Goal: Navigation & Orientation: Find specific page/section

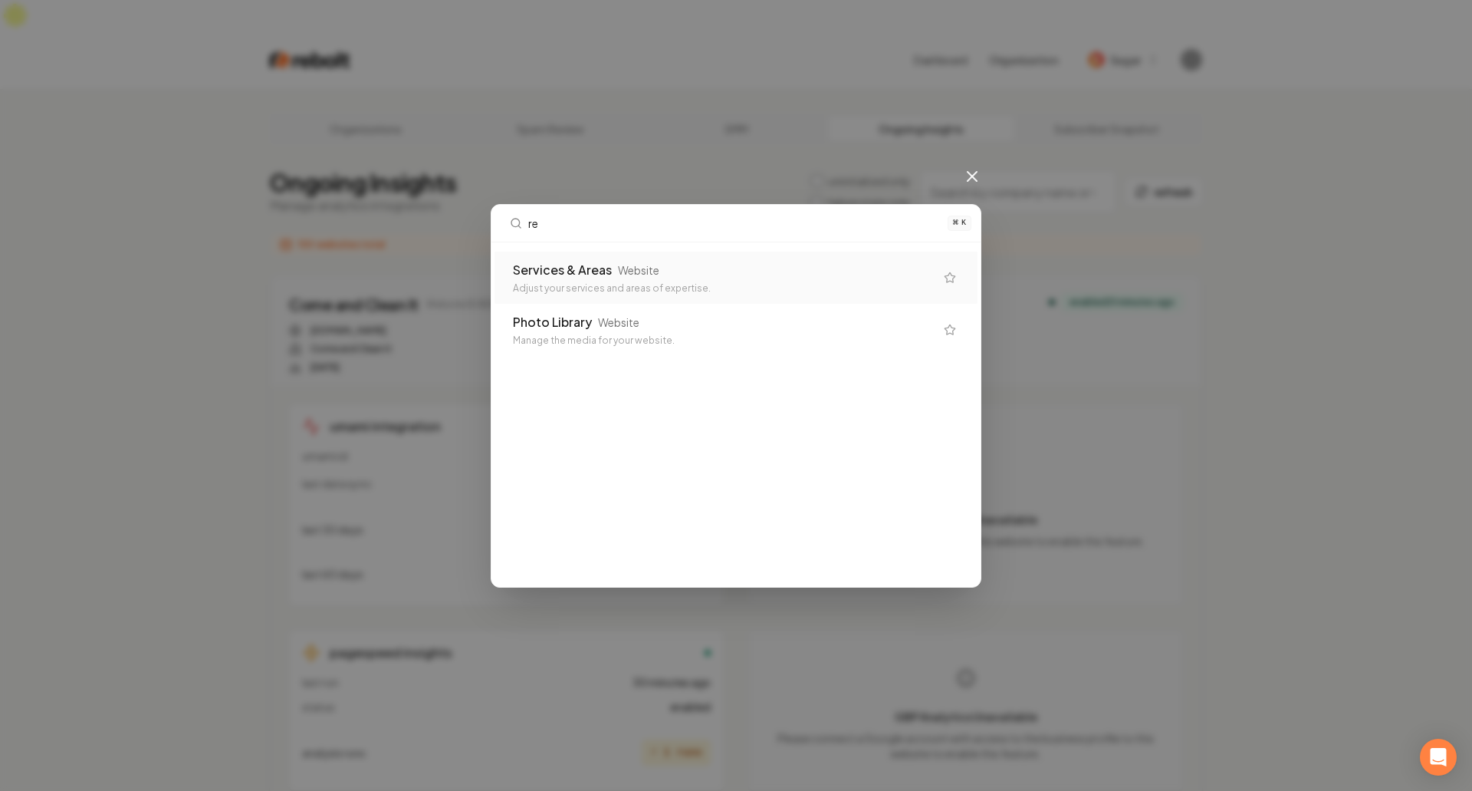
type input "r"
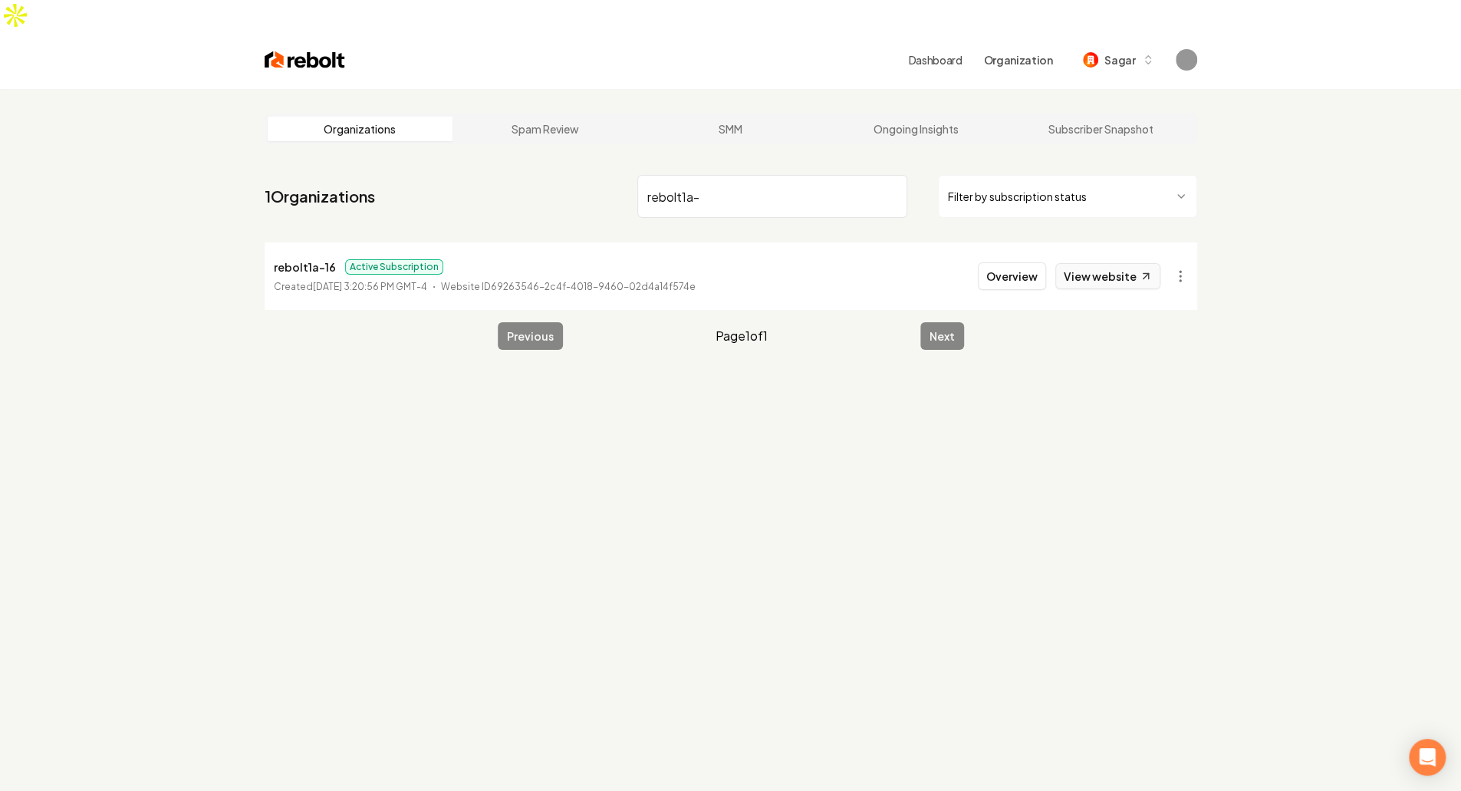
type input "rebolt1a-"
click at [1129, 263] on link "View website" at bounding box center [1107, 276] width 105 height 26
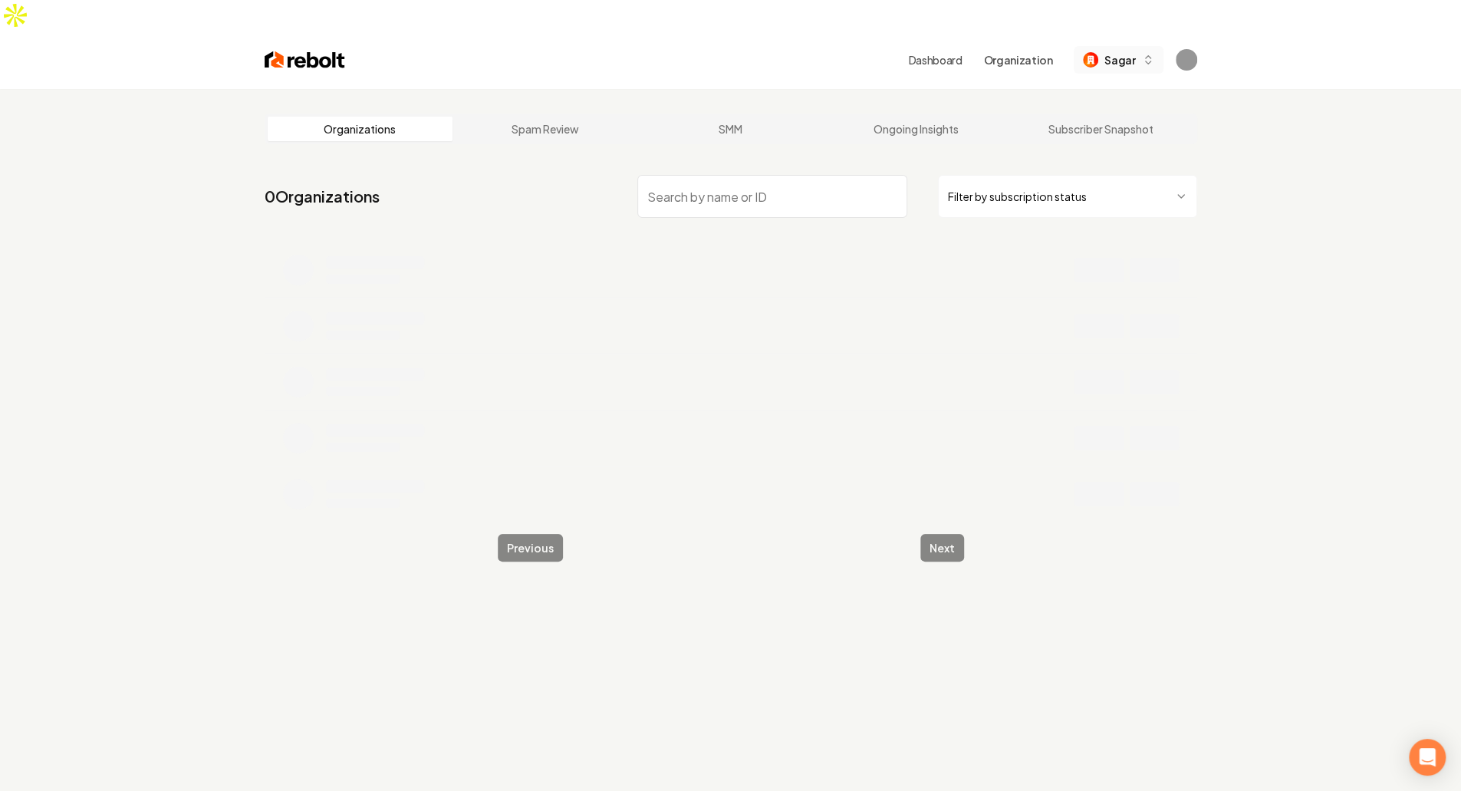
click at [1127, 46] on button "Sagar" at bounding box center [1118, 60] width 89 height 28
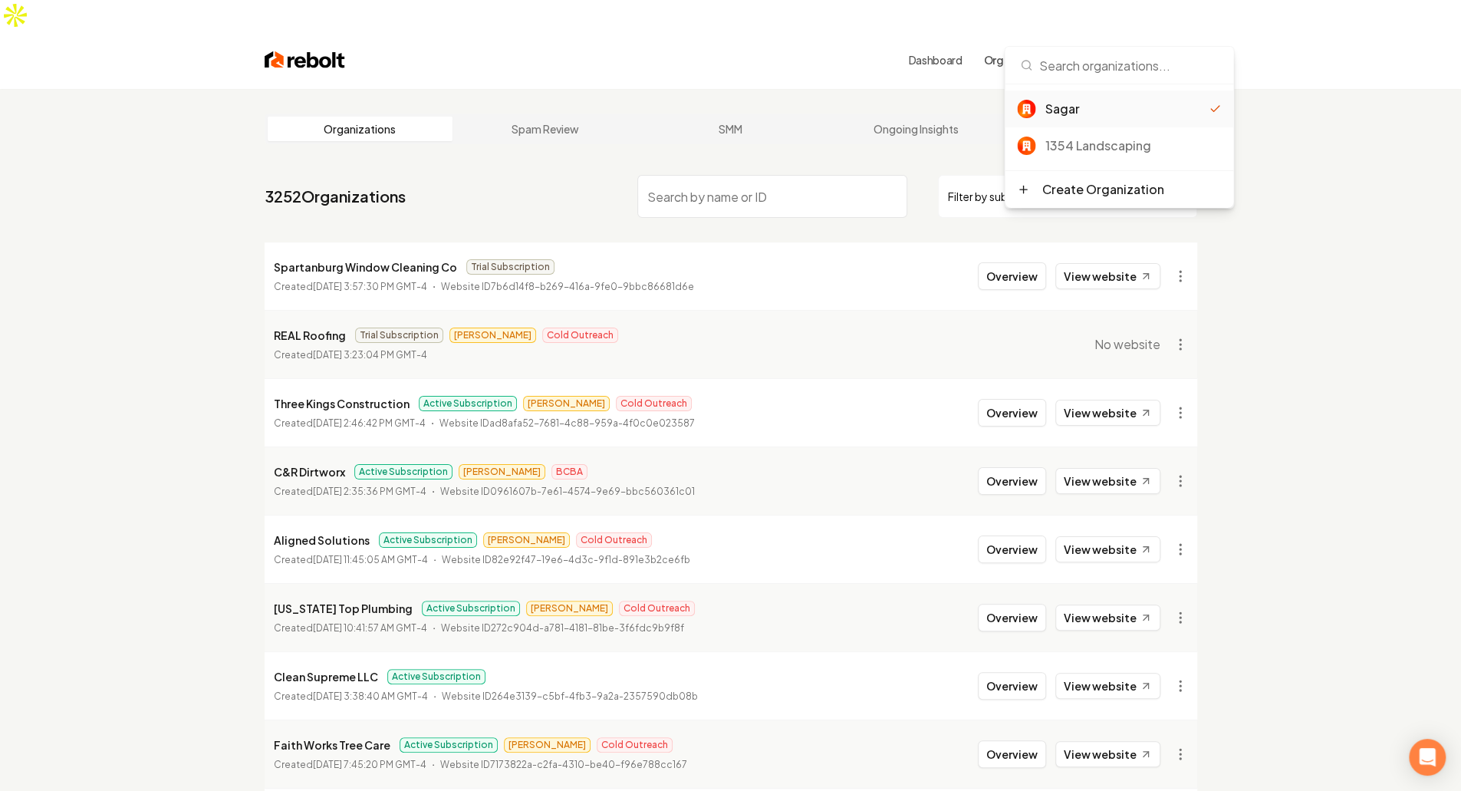
click at [762, 179] on input "search" at bounding box center [772, 196] width 270 height 43
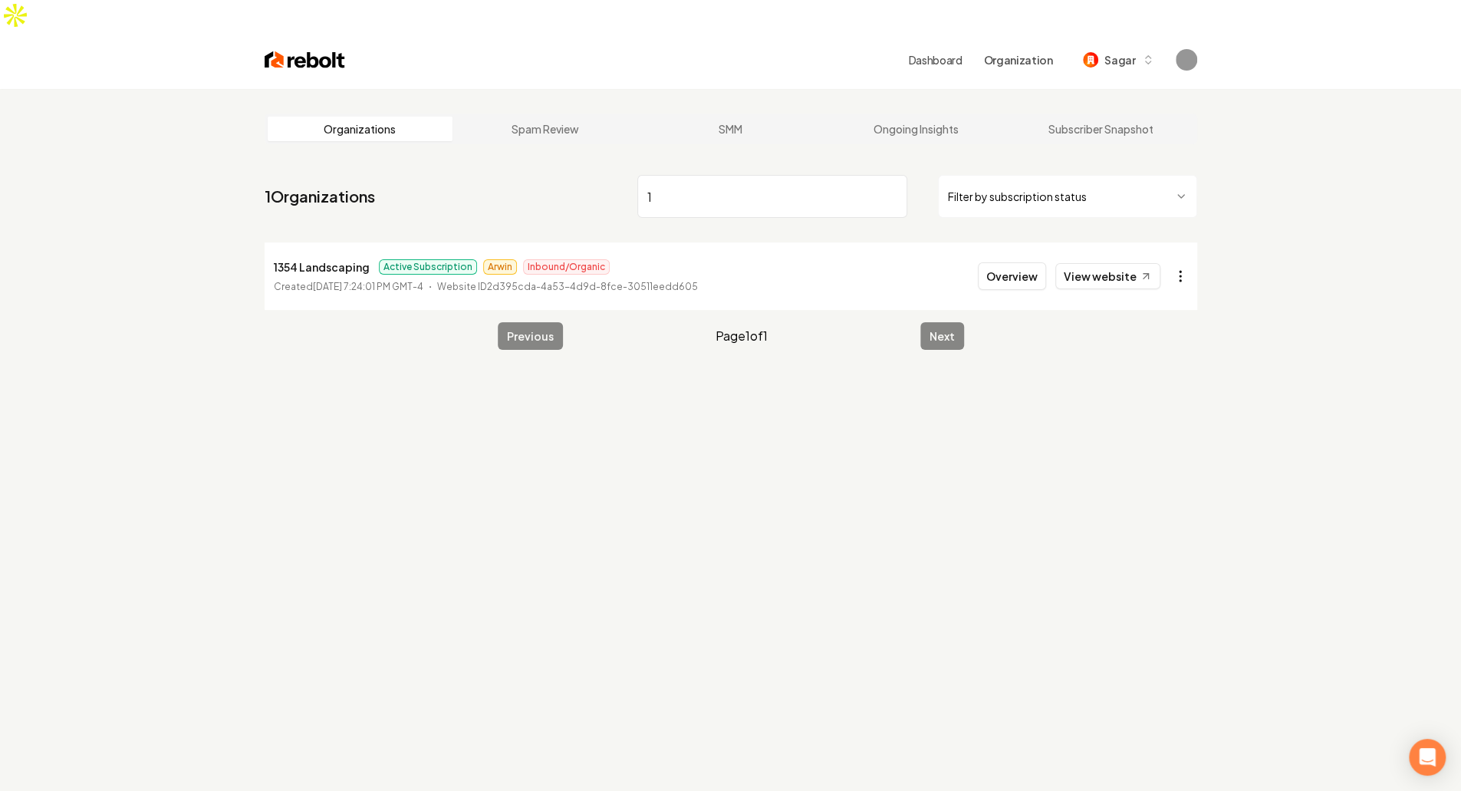
type input "1"
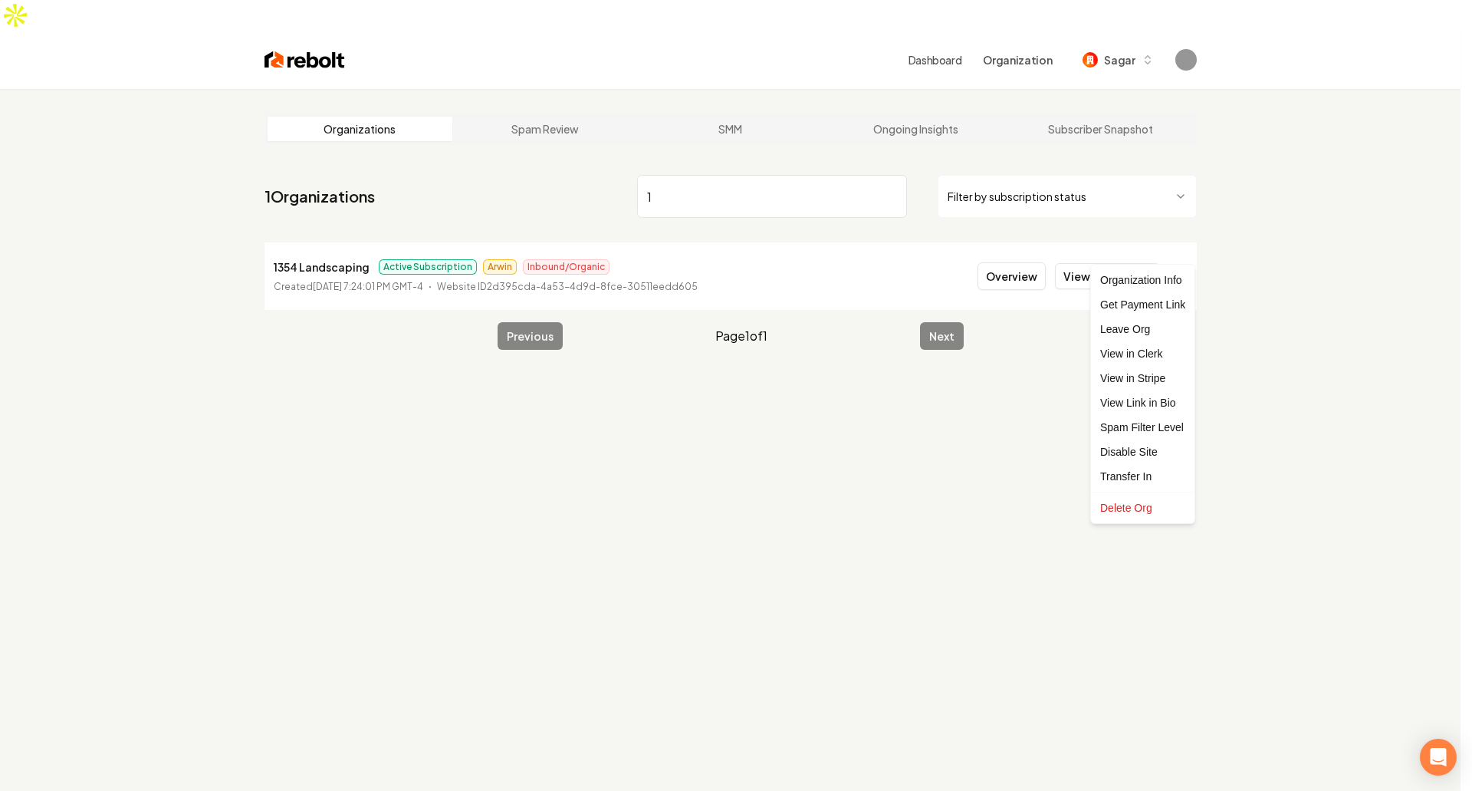
click at [1185, 250] on html "Dashboard Organization Sagar Organizations Spam Review SMM Ongoing Insights Sub…" at bounding box center [736, 395] width 1472 height 791
click at [1149, 327] on div "Leave Org" at bounding box center [1142, 329] width 97 height 25
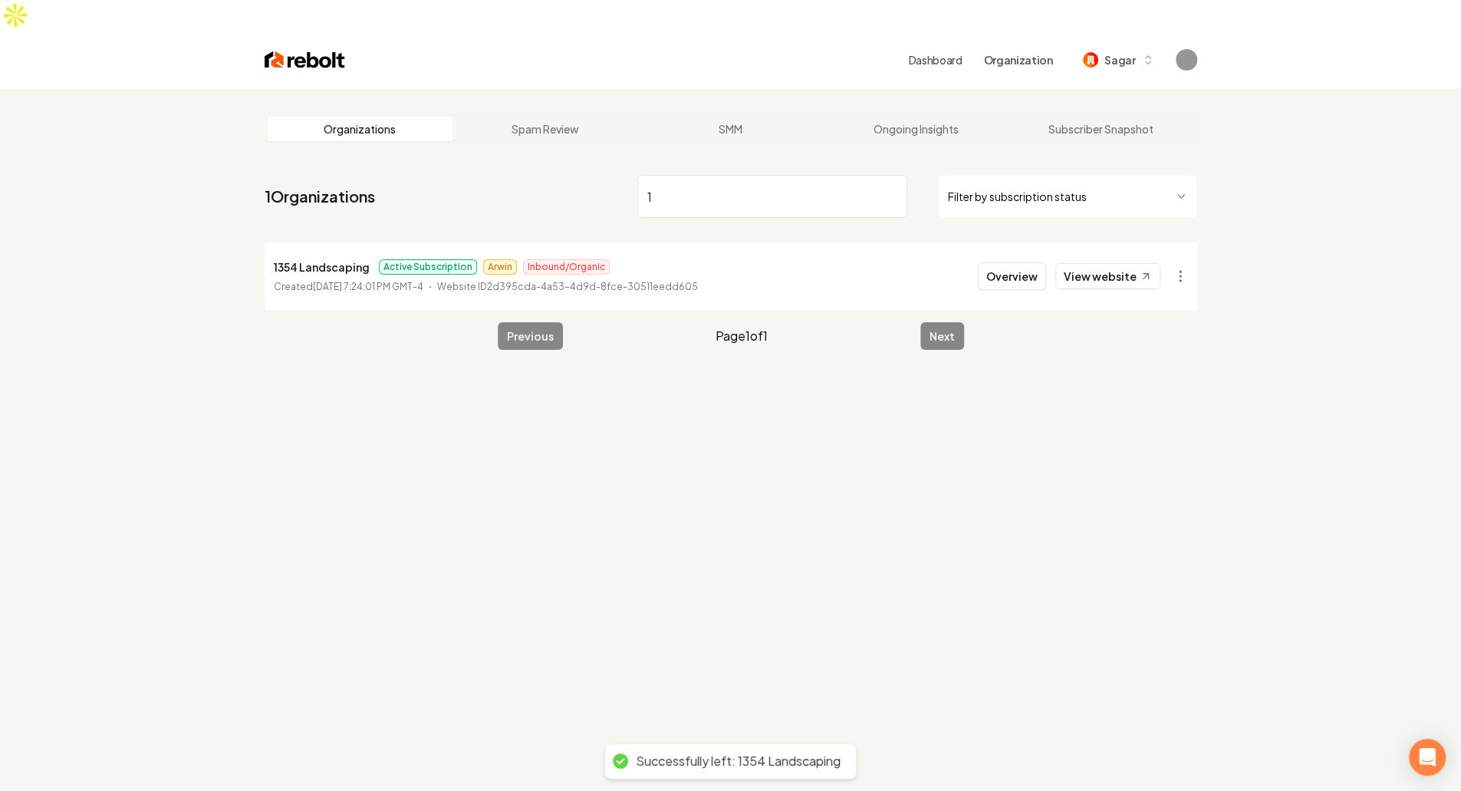
click at [764, 516] on div "Organizations Spam Review SMM Ongoing Insights Subscriber Snapshot 1 Organizati…" at bounding box center [730, 484] width 1461 height 791
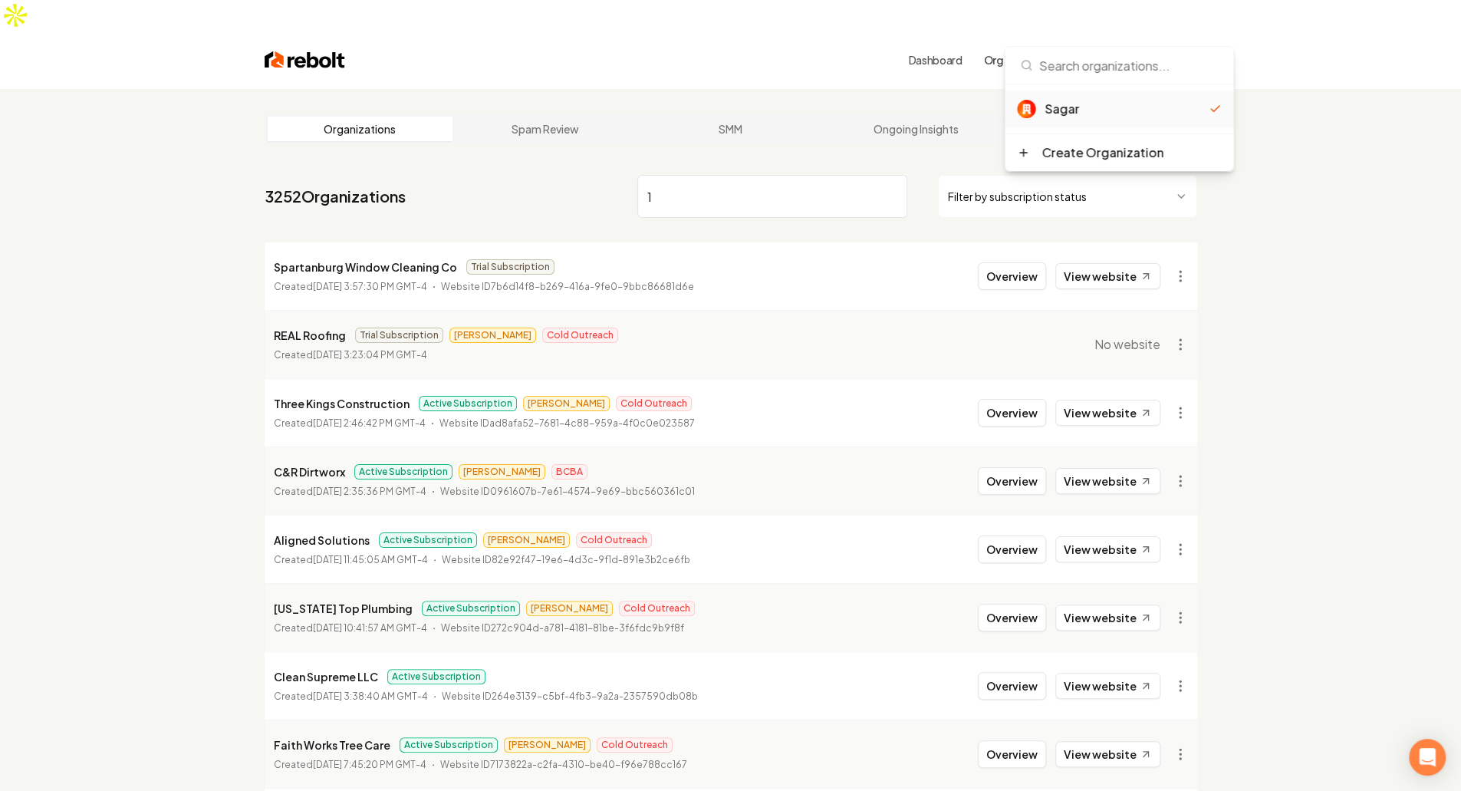
click at [1045, 105] on div "Sagar" at bounding box center [1126, 109] width 164 height 18
click at [1242, 243] on div "Organizations Spam Review SMM Ongoing Insights Subscriber Snapshot 3252 Organiz…" at bounding box center [730, 539] width 1461 height 900
click at [748, 175] on input "1" at bounding box center [772, 196] width 270 height 43
type input "mild"
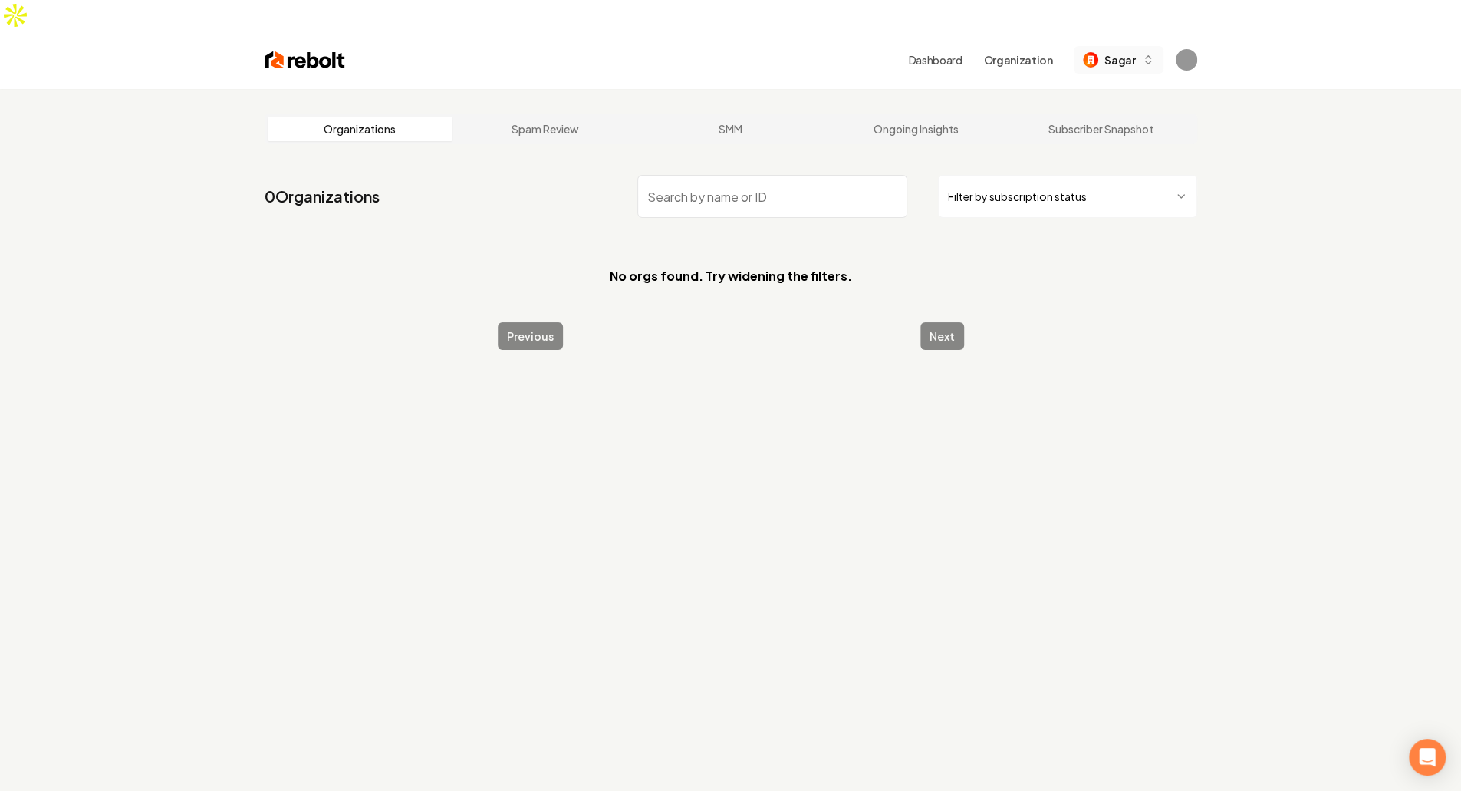
click at [1121, 52] on span "Sagar" at bounding box center [1119, 60] width 31 height 16
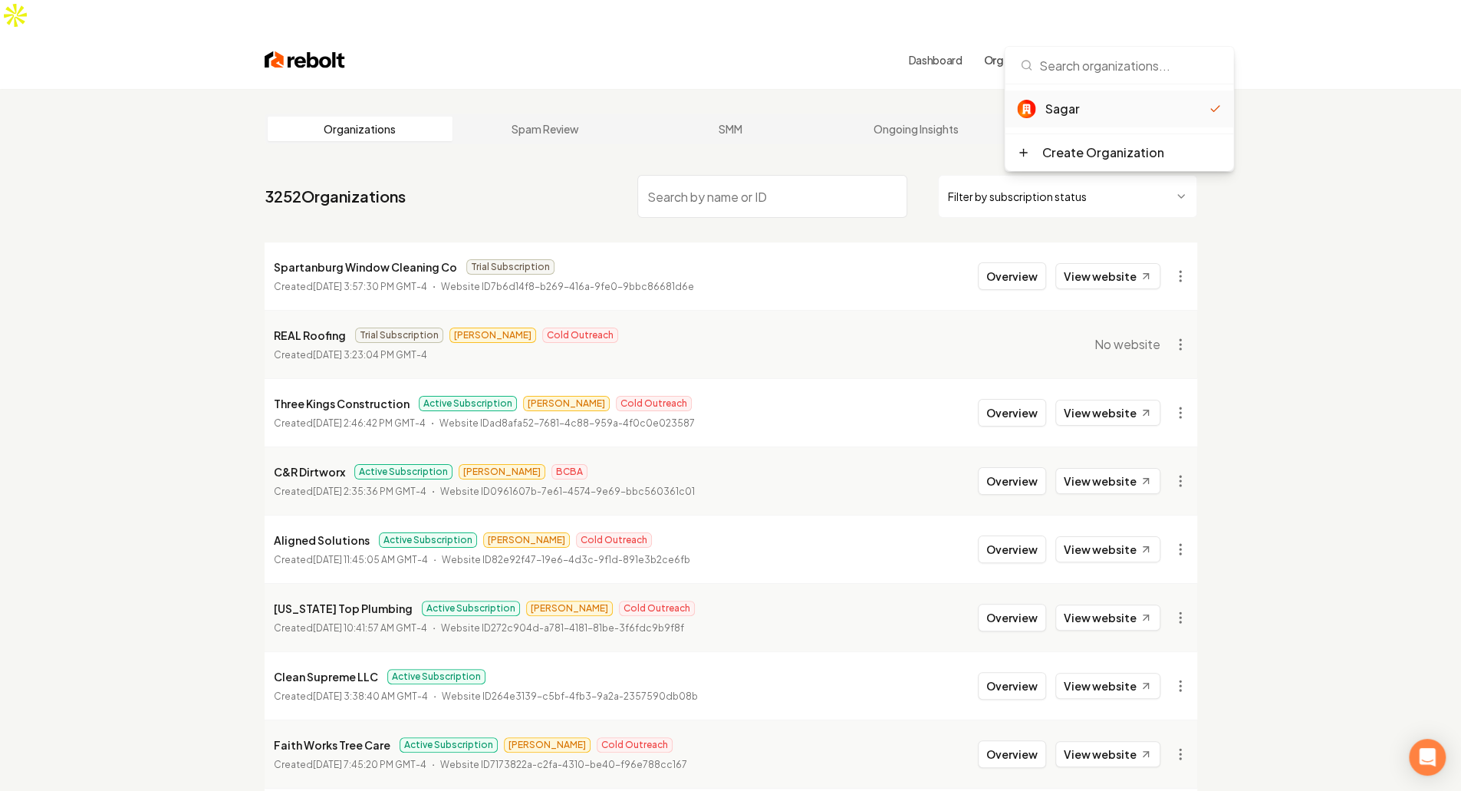
click at [1200, 31] on div "Dashboard Organization Sagar" at bounding box center [731, 60] width 982 height 58
click at [772, 175] on input "search" at bounding box center [772, 196] width 270 height 43
click at [1129, 52] on span "Sagar" at bounding box center [1119, 60] width 31 height 16
click at [1050, 107] on div "Sagar" at bounding box center [1126, 109] width 164 height 18
click at [1414, 173] on div "Organizations Spam Review SMM Ongoing Insights Subscriber Snapshot 3252 Organiz…" at bounding box center [730, 539] width 1461 height 900
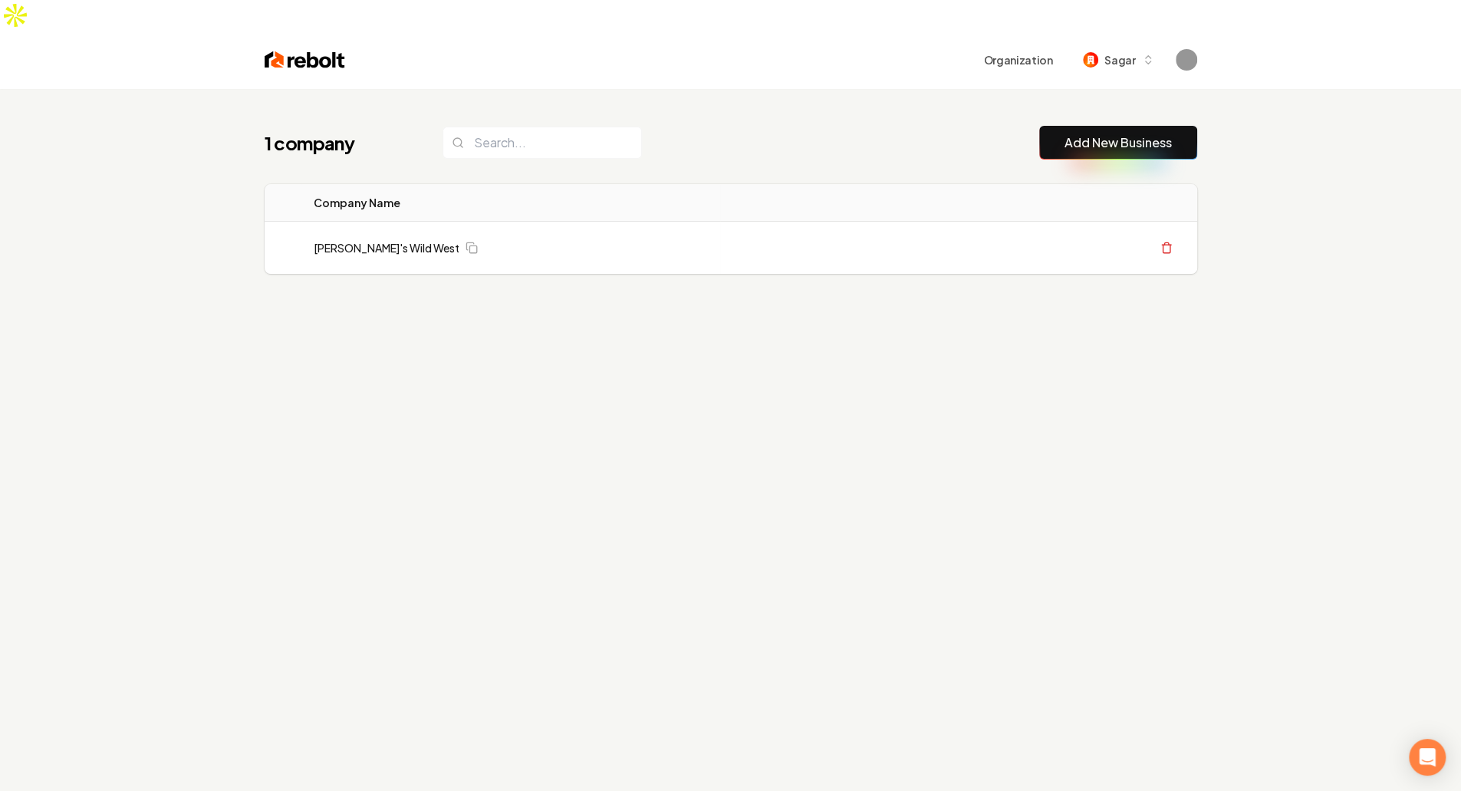
click at [371, 240] on link "[PERSON_NAME]'s Wild West" at bounding box center [387, 247] width 146 height 15
click at [640, 382] on div "1 company Add New Business Logo Company Name Actions [PERSON_NAME]'s Wild West …" at bounding box center [730, 484] width 1461 height 791
click at [933, 94] on div "1 company Add New Business Logo Company Name Actions [PERSON_NAME]'s Wild West …" at bounding box center [731, 230] width 982 height 283
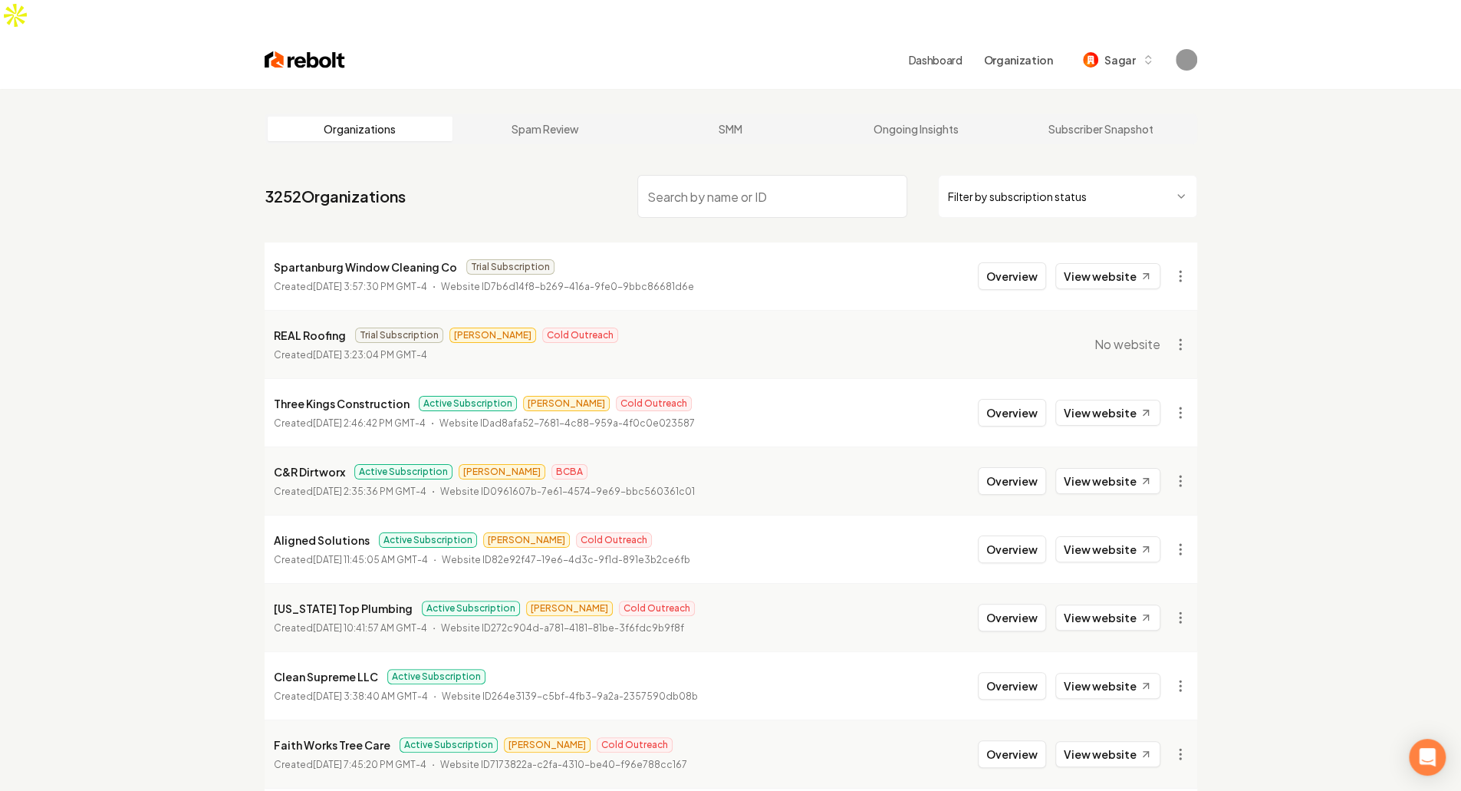
click at [775, 175] on input "search" at bounding box center [772, 196] width 270 height 43
